Goal: Find contact information: Find contact information

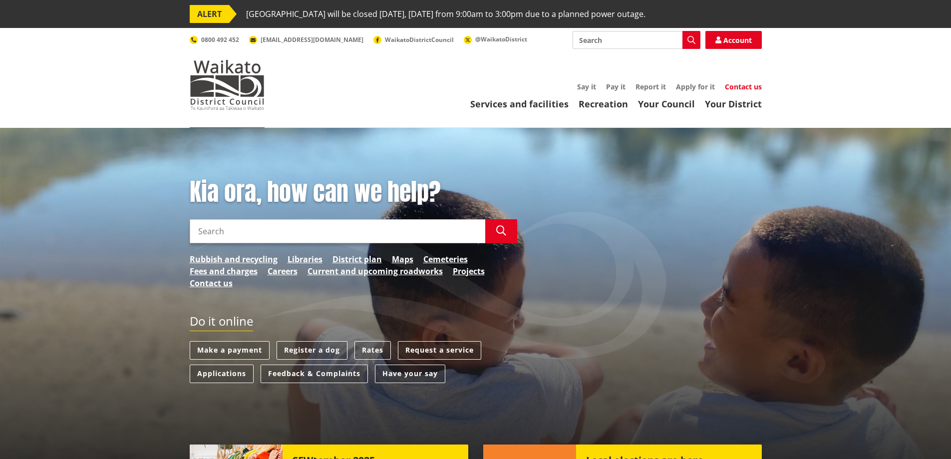
click at [741, 86] on link "Contact us" at bounding box center [743, 86] width 37 height 9
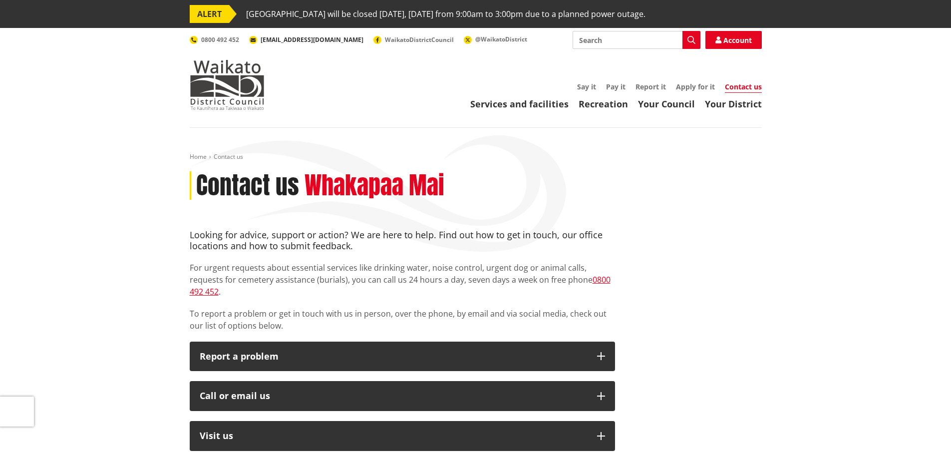
click at [311, 41] on span "[EMAIL_ADDRESS][DOMAIN_NAME]" at bounding box center [311, 39] width 103 height 8
copy span "[EMAIL_ADDRESS][DOMAIN_NAME]"
drag, startPoint x: 318, startPoint y: 40, endPoint x: 260, endPoint y: 52, distance: 58.6
click at [260, 52] on div "Toggle search Toggle navigation Services and facilities Recreation Your Council…" at bounding box center [475, 70] width 587 height 79
